Goal: Information Seeking & Learning: Learn about a topic

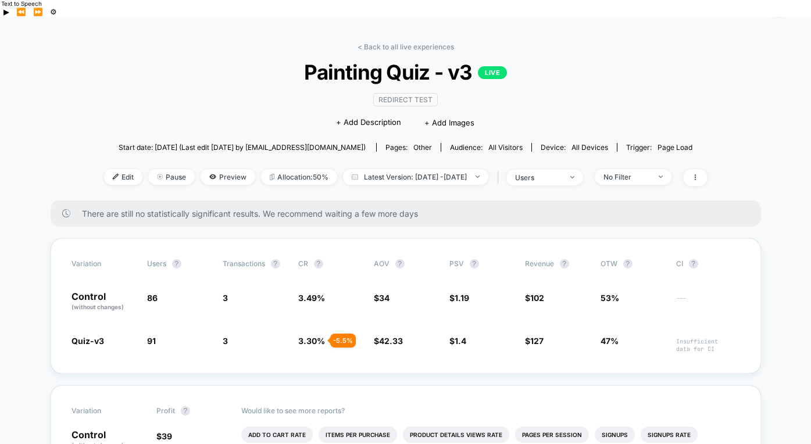
scroll to position [58, 0]
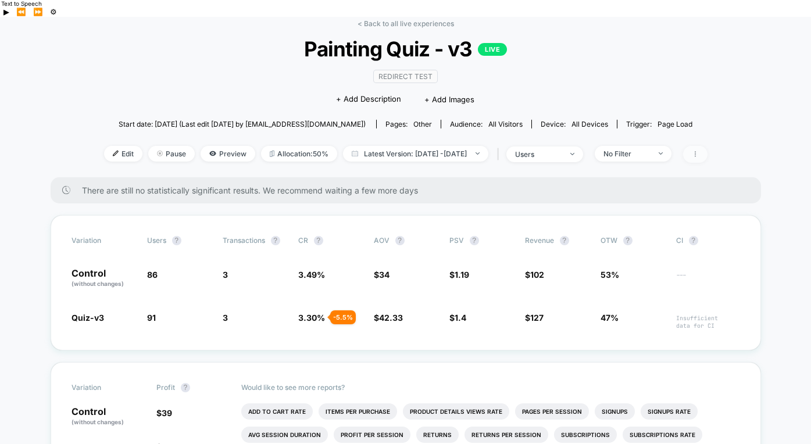
click at [708, 146] on span at bounding box center [696, 154] width 24 height 17
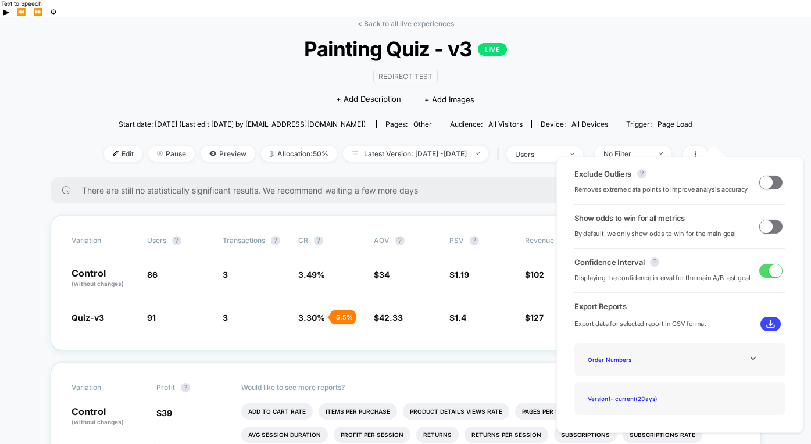
click at [765, 317] on button at bounding box center [771, 324] width 20 height 15
